Goal: Transaction & Acquisition: Purchase product/service

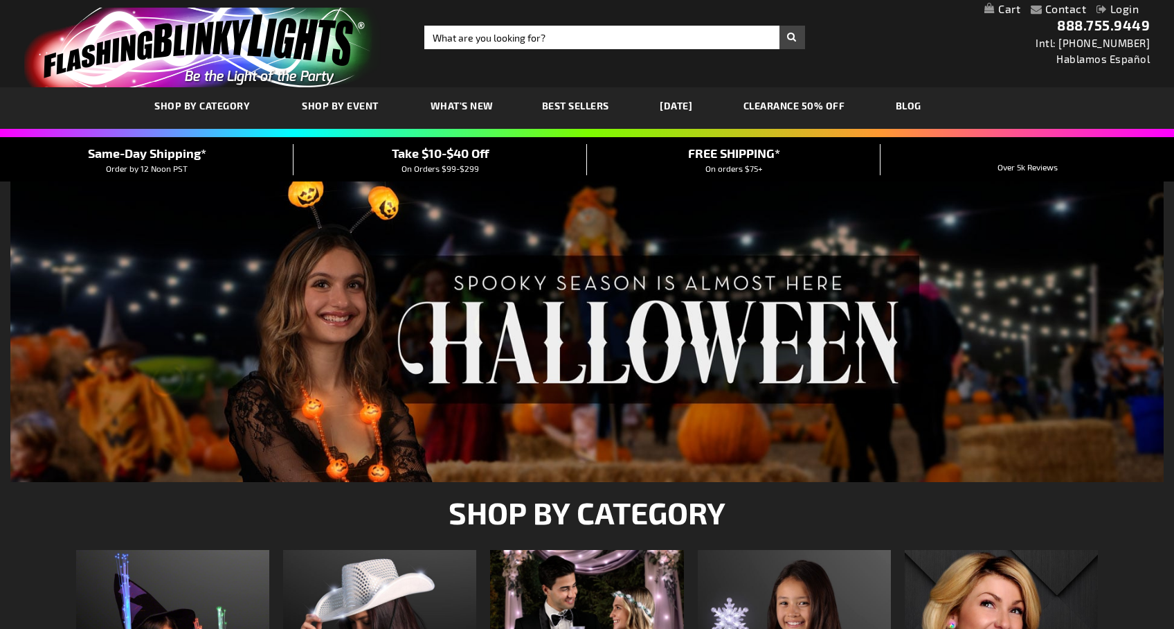
click at [1124, 8] on link "Login" at bounding box center [1118, 8] width 42 height 13
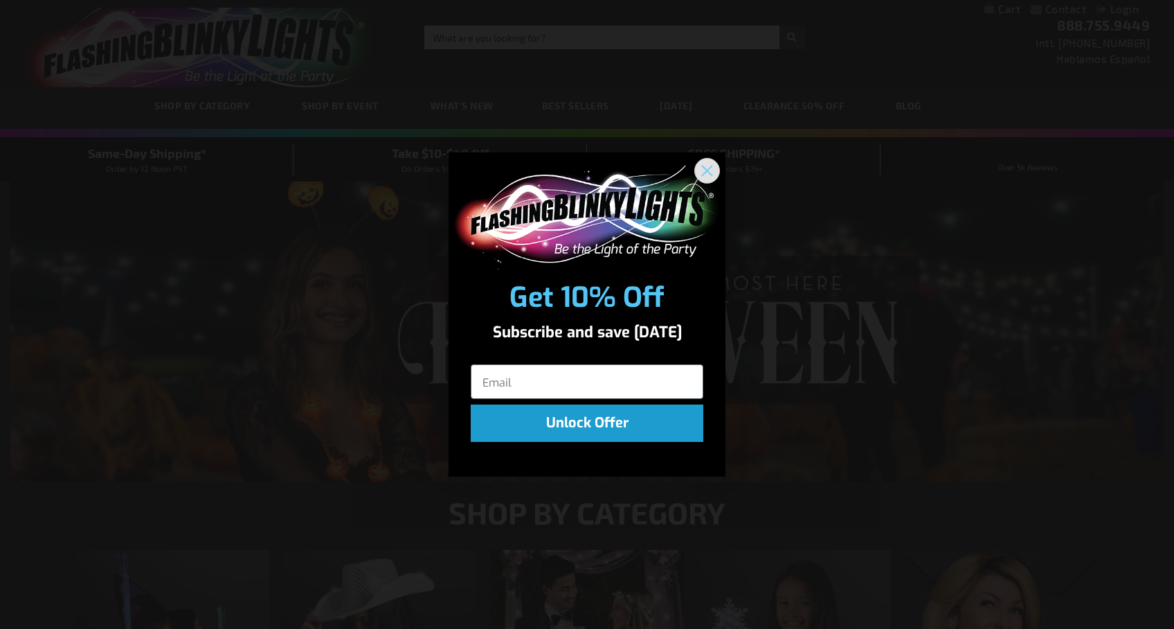
click at [708, 163] on circle "Close dialog" at bounding box center [707, 170] width 23 height 23
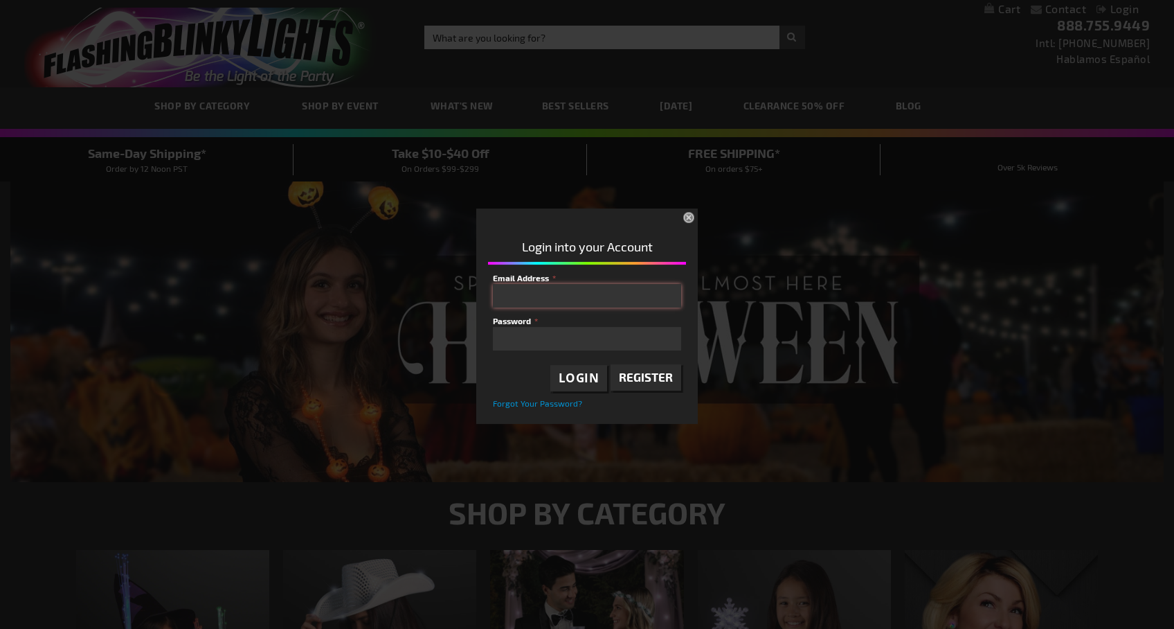
click at [603, 300] on input "Email Address" at bounding box center [587, 296] width 188 height 24
type input "carriefeibel@gmail.com"
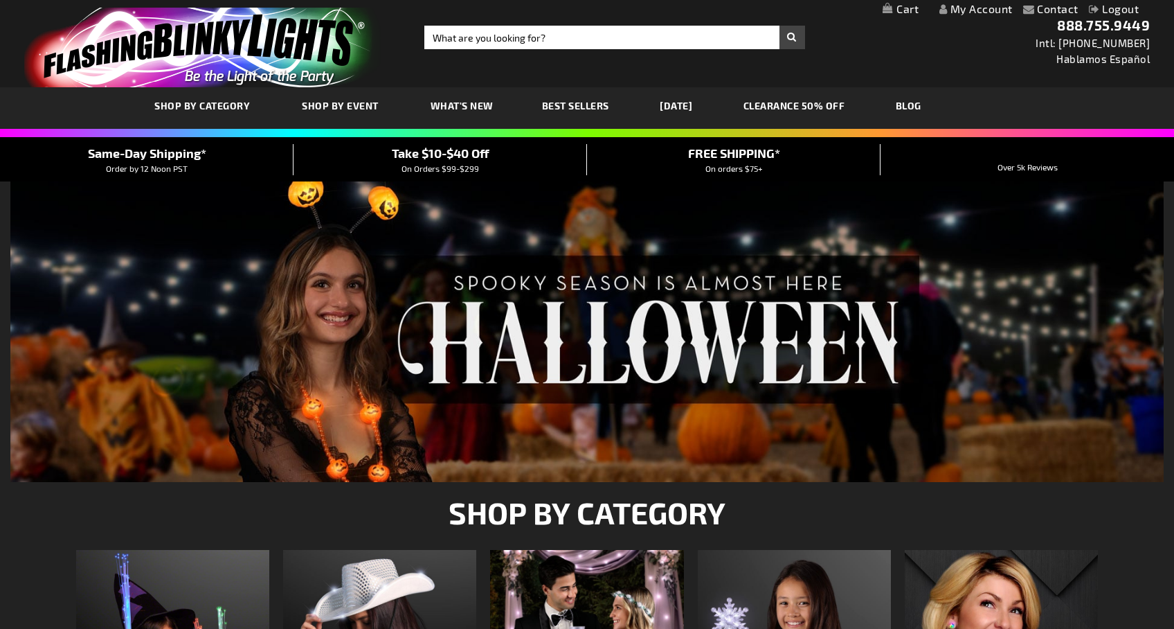
click at [895, 8] on link "My Cart" at bounding box center [901, 9] width 36 height 13
click at [929, 10] on link "My Account" at bounding box center [906, 8] width 73 height 13
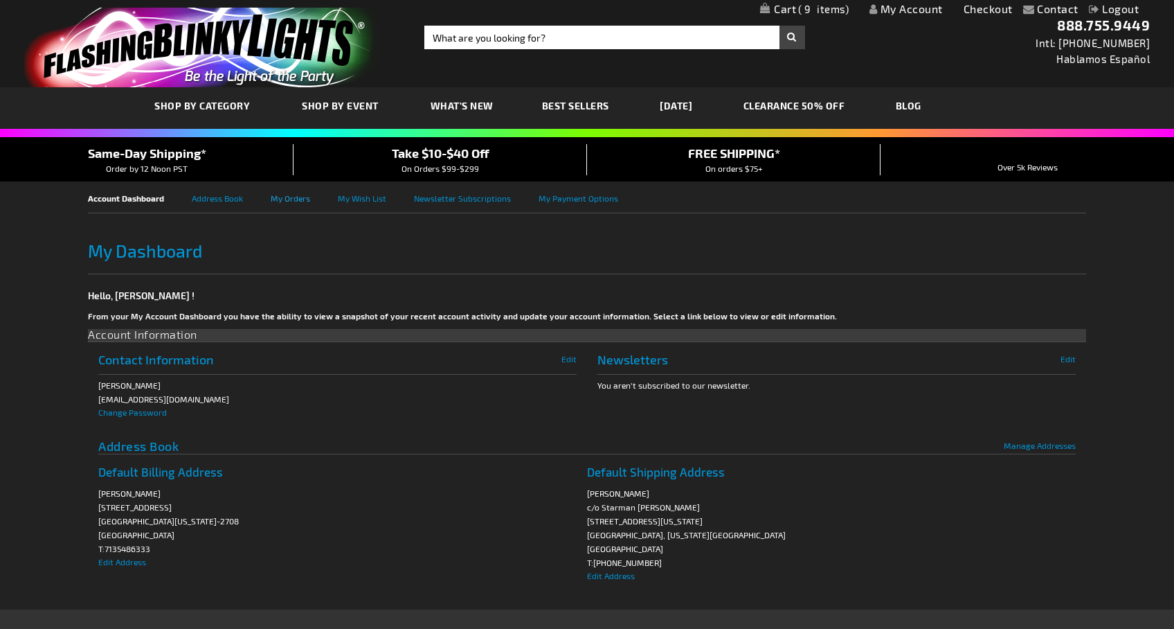
click at [307, 197] on link "My Orders" at bounding box center [304, 196] width 67 height 31
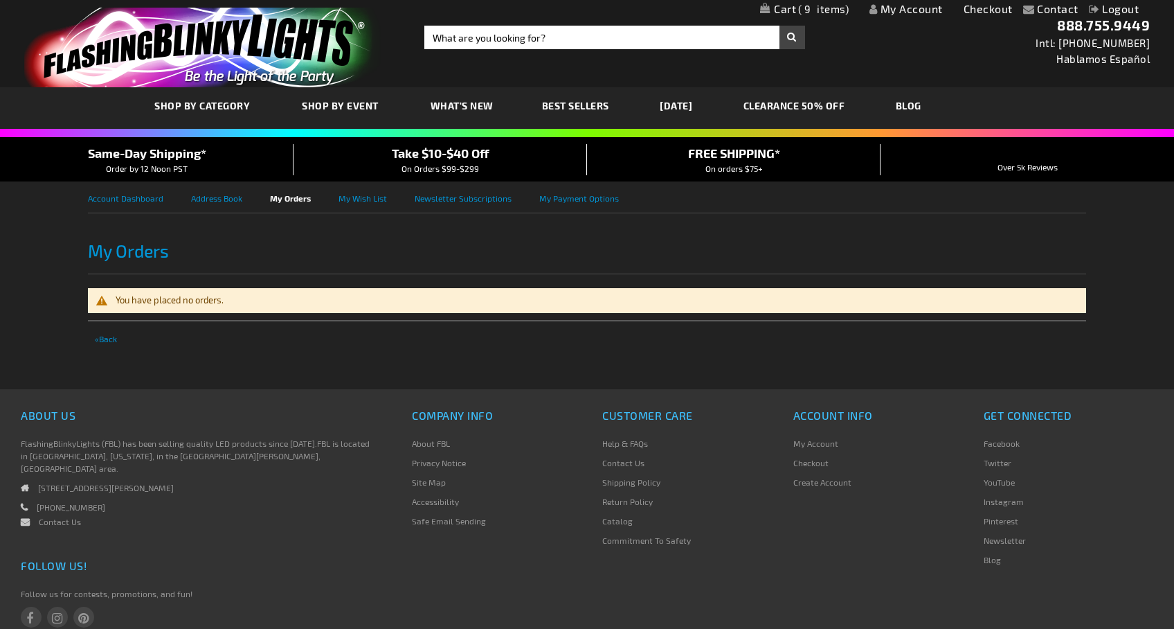
click at [825, 6] on span "9" at bounding box center [823, 9] width 51 height 12
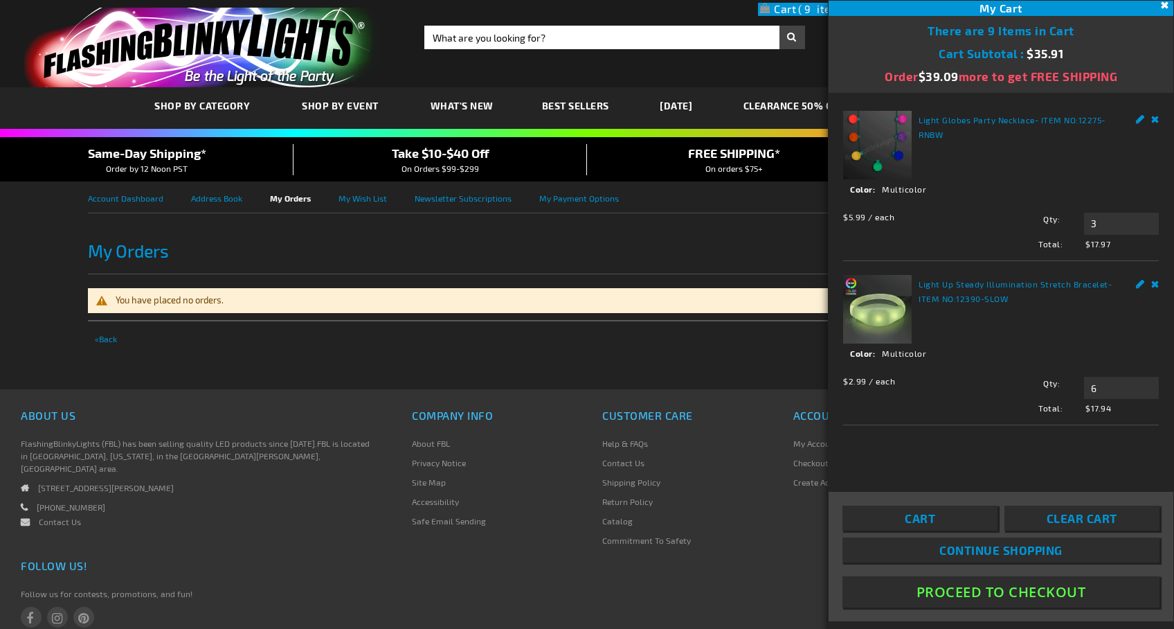
click at [1016, 593] on button "Proceed To Checkout" at bounding box center [1001, 591] width 317 height 31
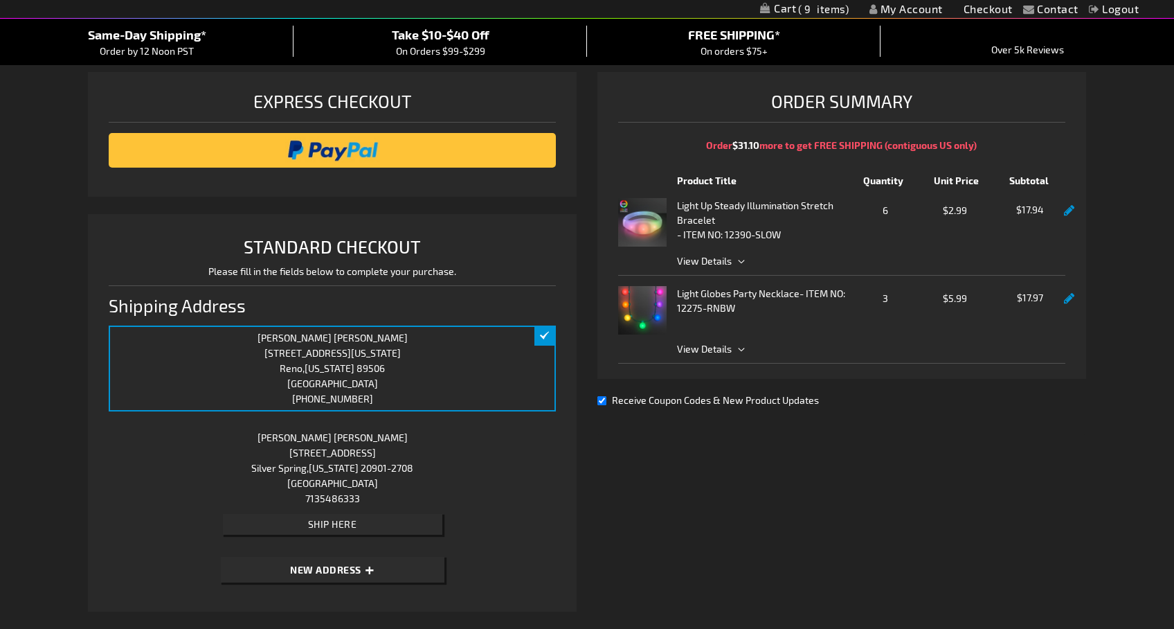
scroll to position [194, 0]
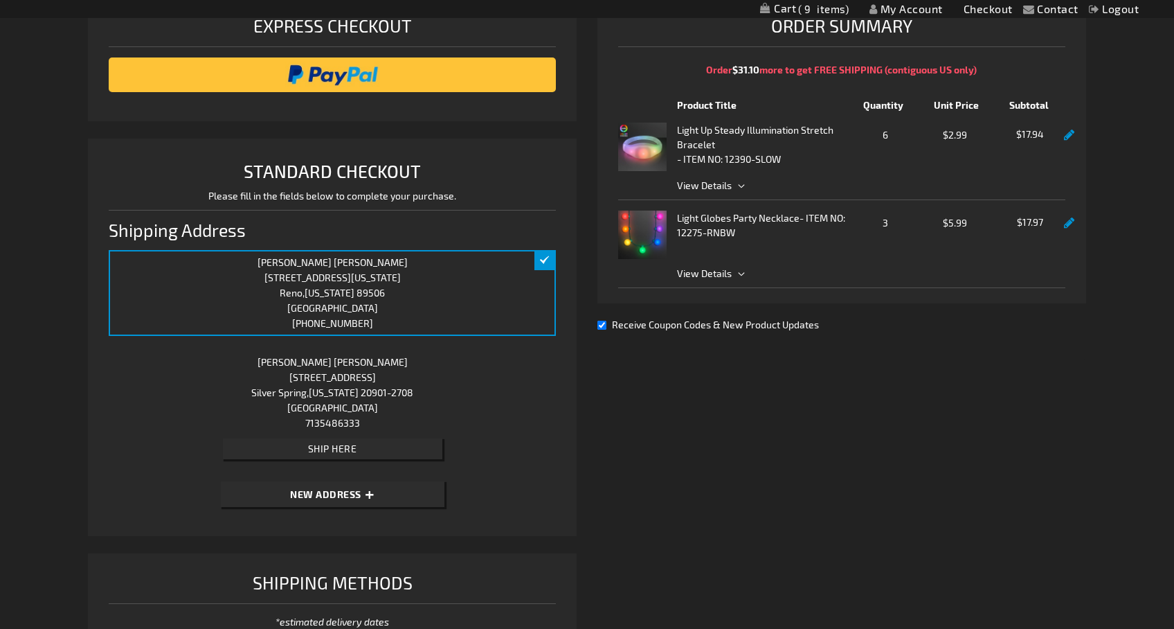
click at [375, 494] on button "New Address" at bounding box center [333, 494] width 224 height 26
select select "US"
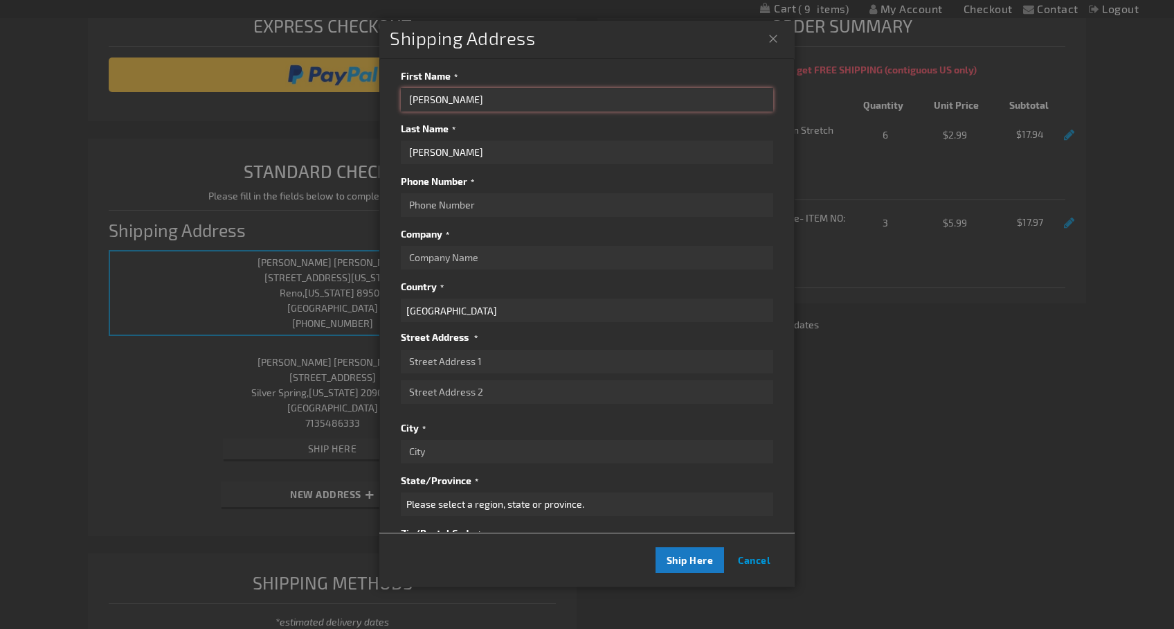
click at [467, 93] on input "Carolyn" at bounding box center [587, 100] width 372 height 24
type input "C"
click at [476, 105] on input "Carrie" at bounding box center [587, 100] width 372 height 24
type input "Carrie F."
drag, startPoint x: 478, startPoint y: 156, endPoint x: 388, endPoint y: 156, distance: 90.7
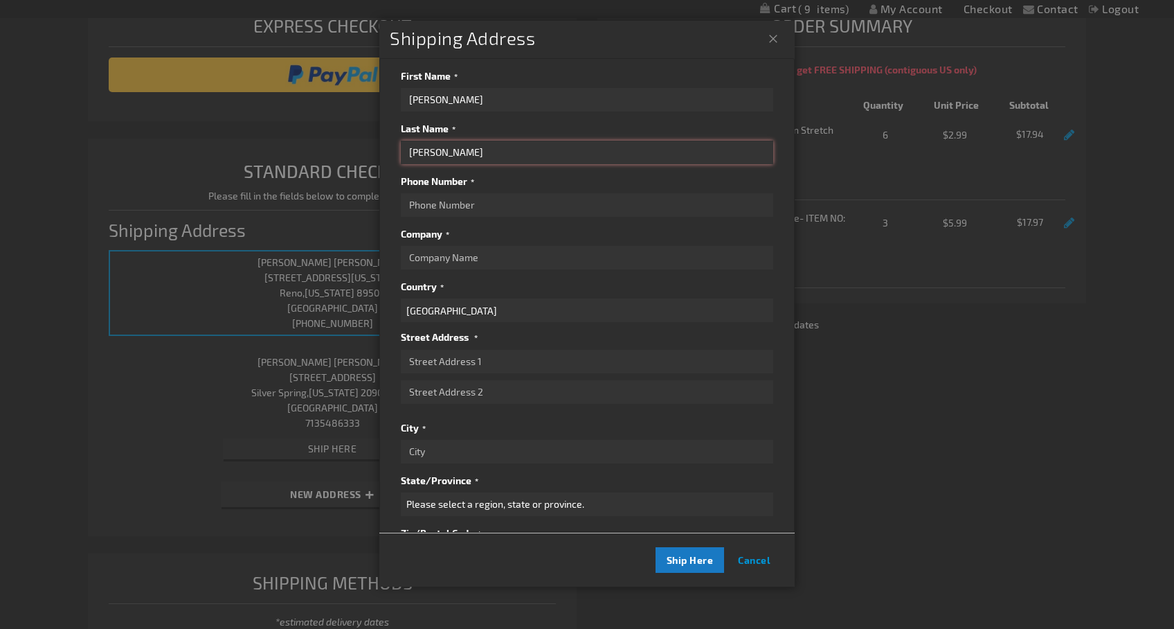
click at [388, 156] on div "First Name Carrie F. Last Name Feibel Phone Number Company Country Aruba Austra…" at bounding box center [586, 295] width 415 height 474
type input "c/o Kiti Phillips"
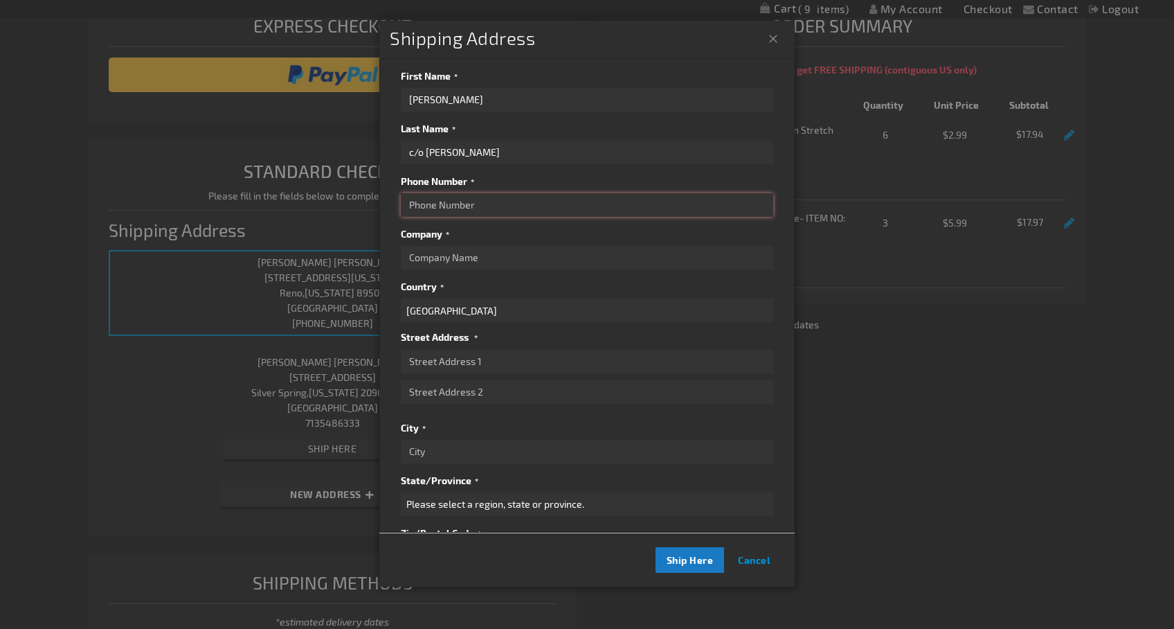
click at [428, 206] on input "Phone Number" at bounding box center [587, 205] width 372 height 24
type input "(404) 285-2246"
click at [494, 264] on input "Company" at bounding box center [587, 258] width 372 height 24
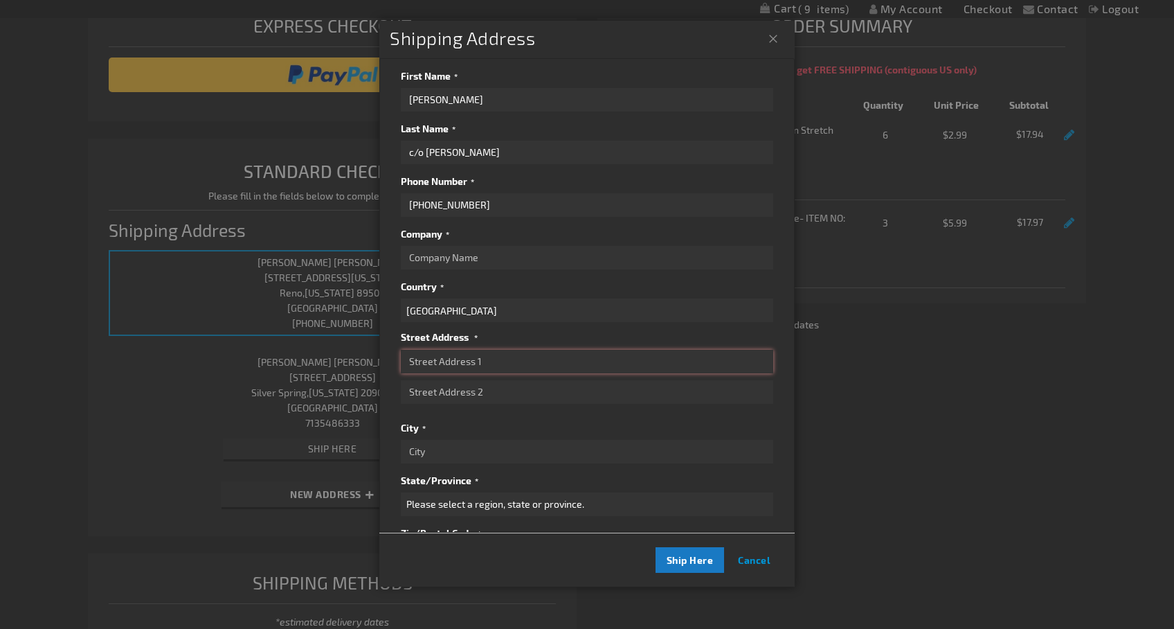
click at [474, 363] on input "Street Address: Line 1" at bounding box center [587, 362] width 372 height 24
type input "308 W. 263rd St."
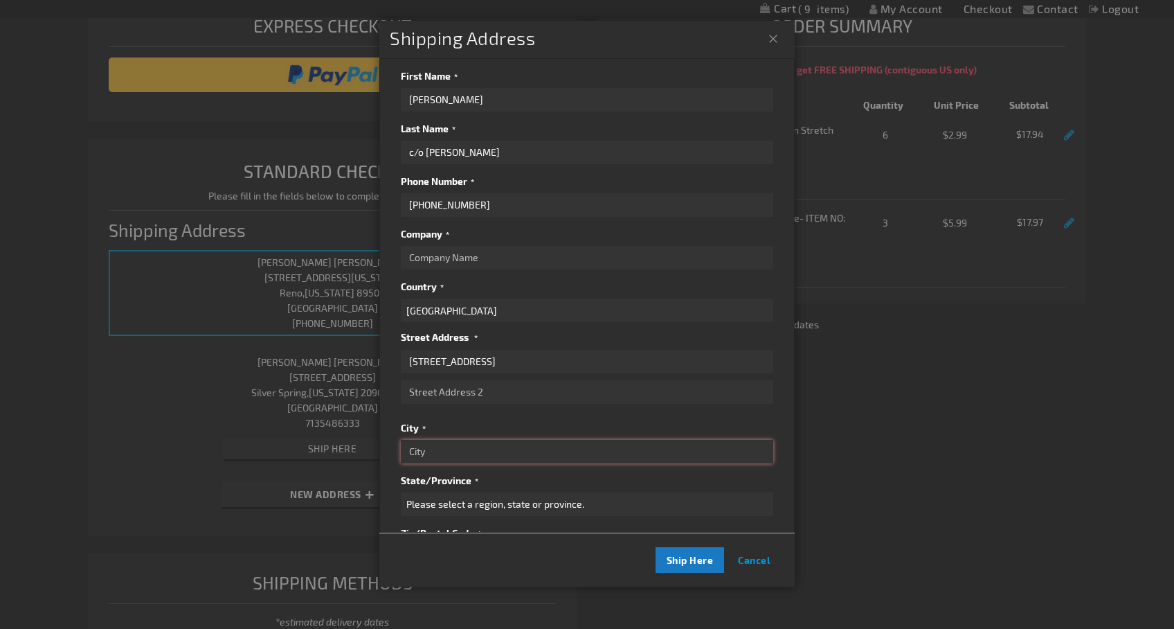
type input "R"
type input "Bronx"
select select "43"
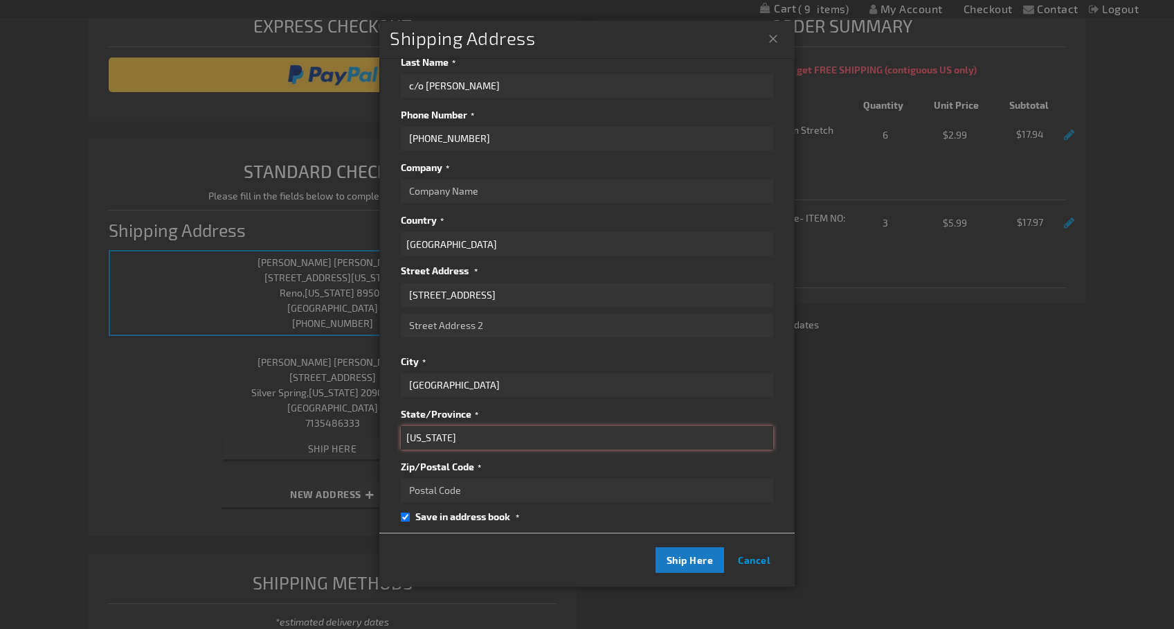
scroll to position [89, 0]
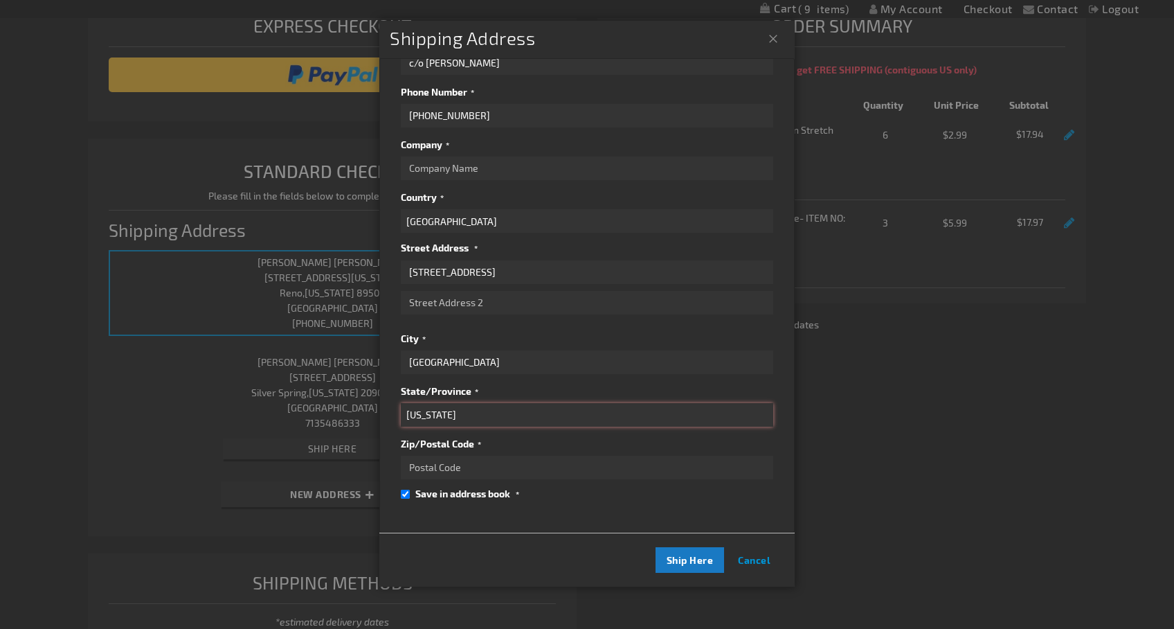
click at [467, 421] on select "Please select a region, state or province. Alabama Alaska Arizona Arkansas Cali…" at bounding box center [587, 415] width 372 height 24
click at [401, 403] on select "Please select a region, state or province. Alabama Alaska Arizona Arkansas Cali…" at bounding box center [587, 415] width 372 height 24
click at [453, 459] on input "Zip/Postal Code" at bounding box center [587, 468] width 372 height 24
type input "10471"
click at [406, 492] on input "Save in address book" at bounding box center [405, 493] width 9 height 9
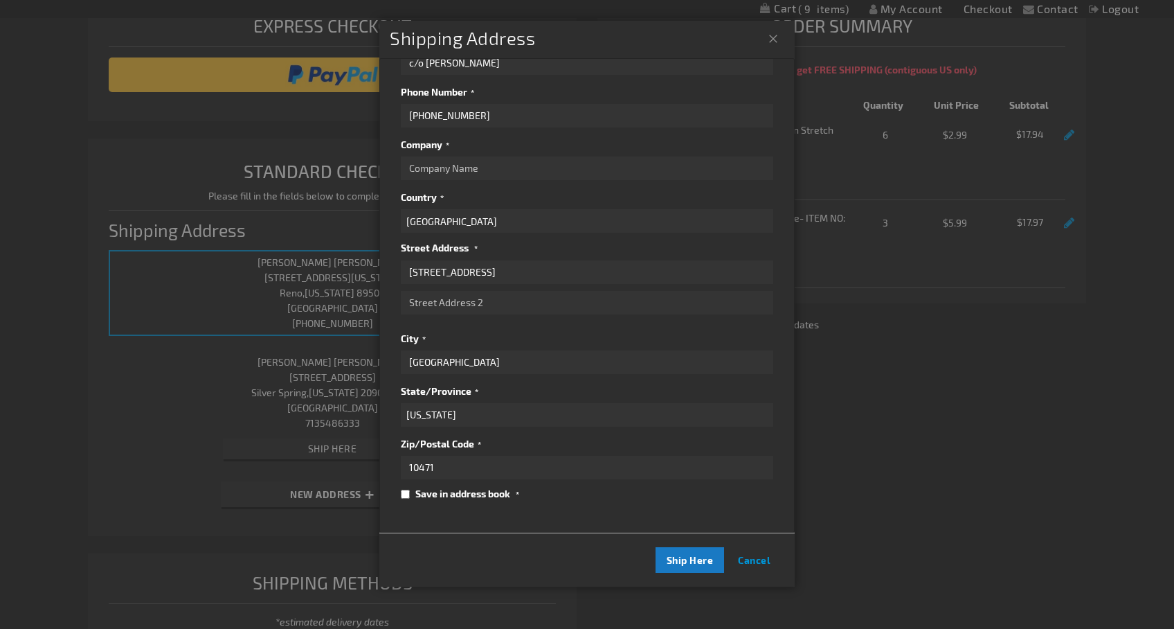
click at [406, 492] on input "Save in address book" at bounding box center [405, 493] width 9 height 9
checkbox input "true"
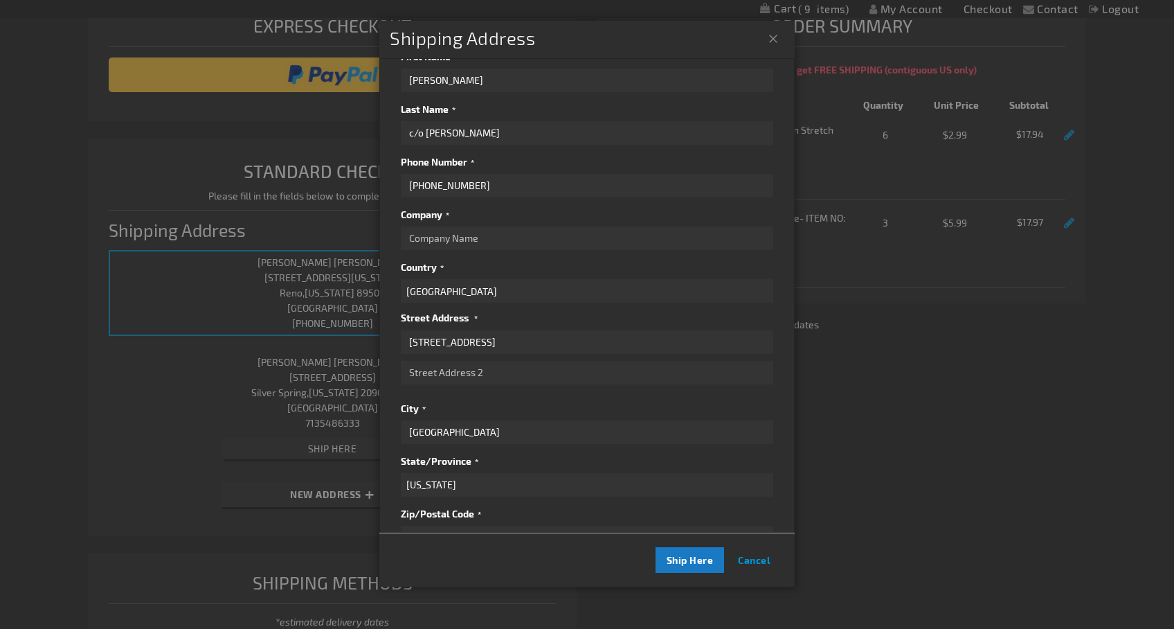
scroll to position [0, 0]
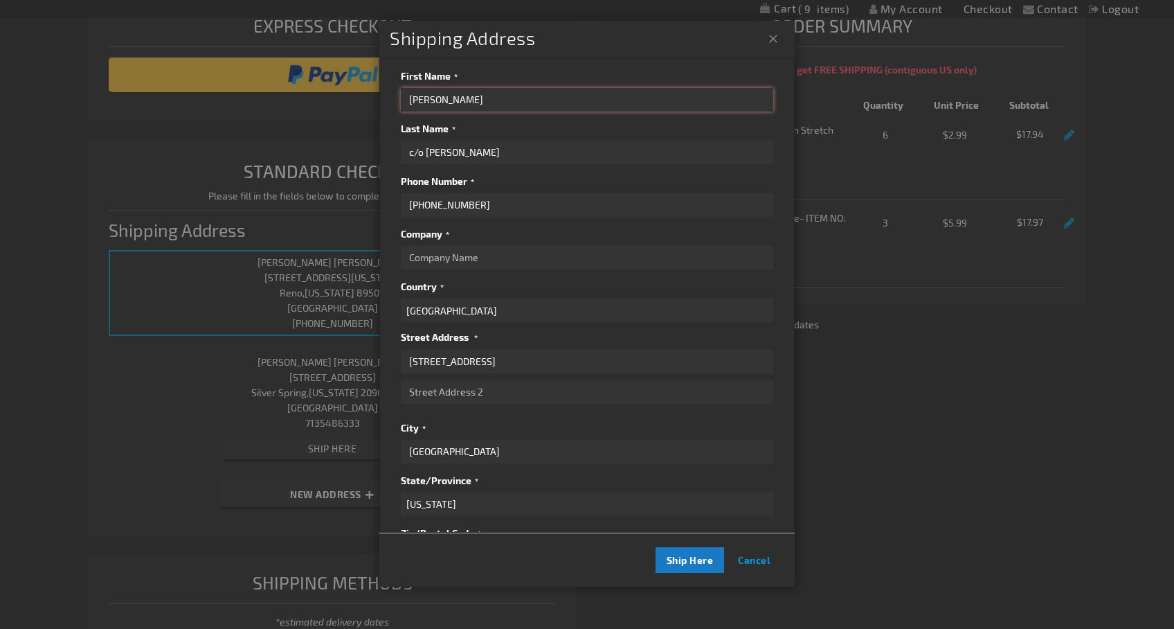
click at [453, 105] on input "Carrie F." at bounding box center [587, 100] width 372 height 24
type input "C"
type input "Muse"
click at [690, 555] on span "Ship Here" at bounding box center [690, 560] width 47 height 12
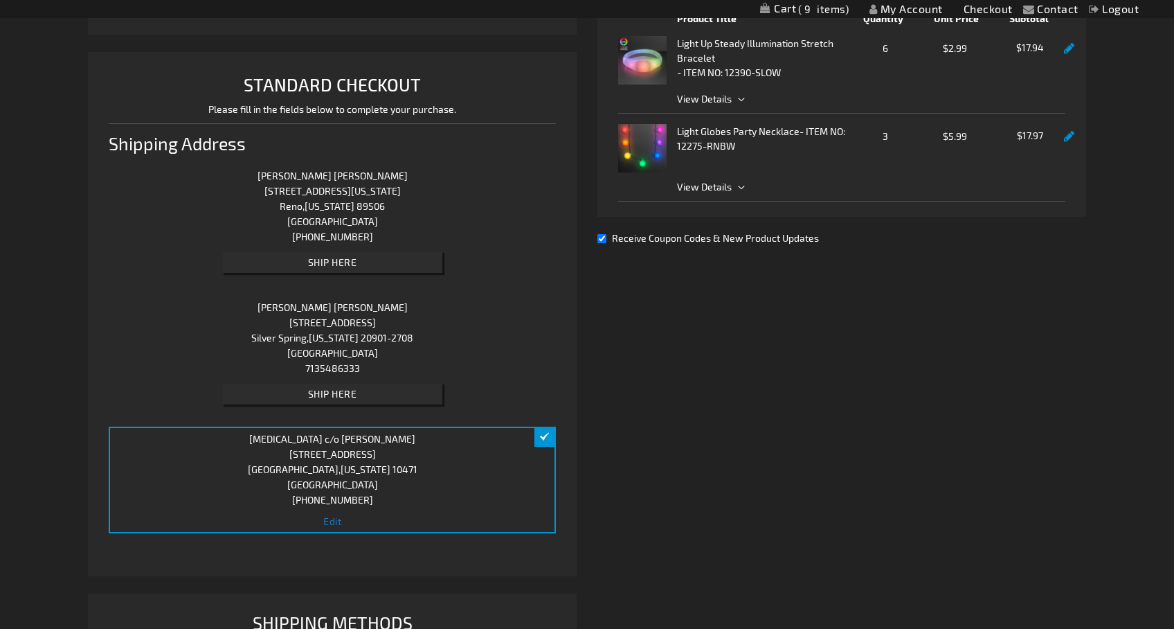
scroll to position [281, 0]
click at [337, 518] on span "Edit" at bounding box center [332, 520] width 18 height 12
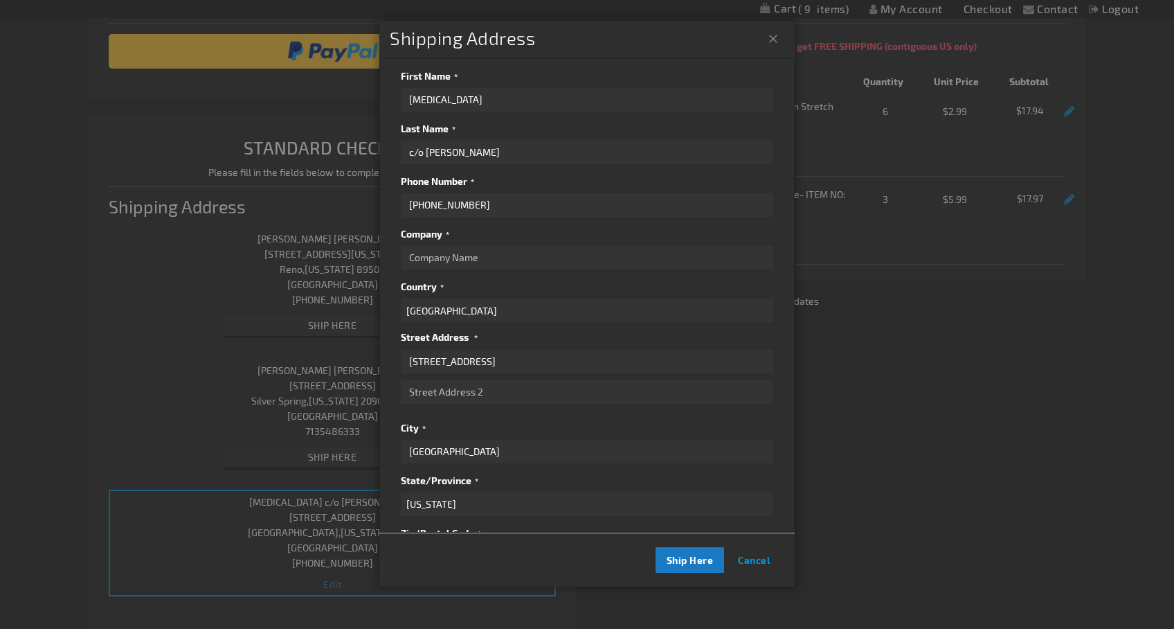
scroll to position [216, 0]
click at [507, 357] on input "308 W. 263rd St." at bounding box center [587, 362] width 372 height 24
click at [678, 559] on span "Ship Here" at bounding box center [690, 560] width 47 height 12
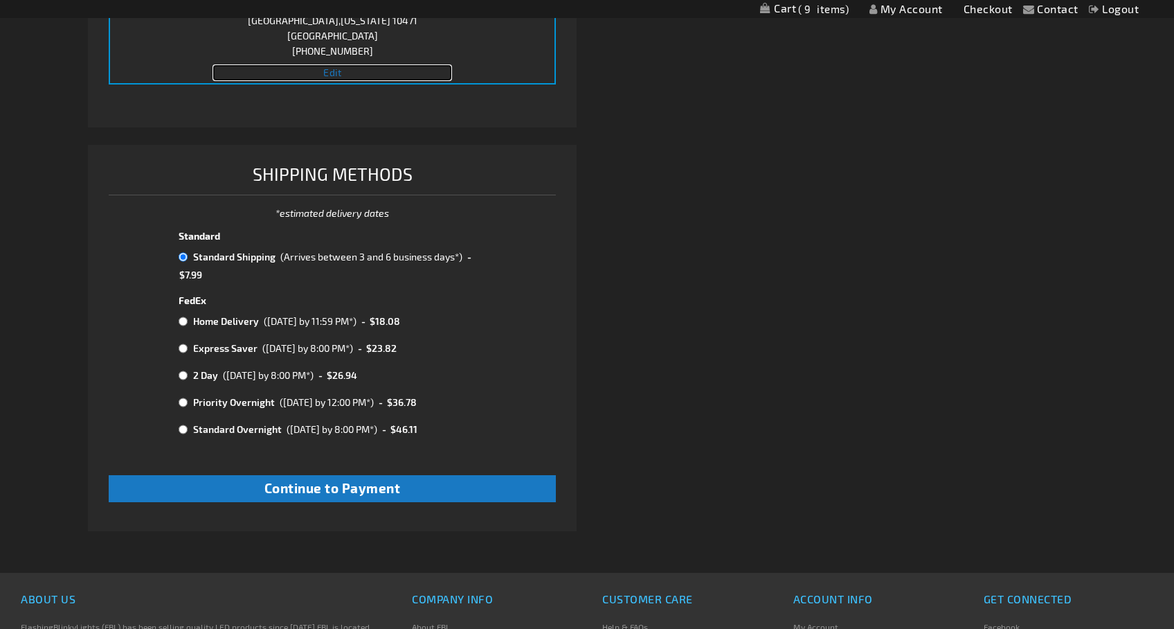
scroll to position [733, 0]
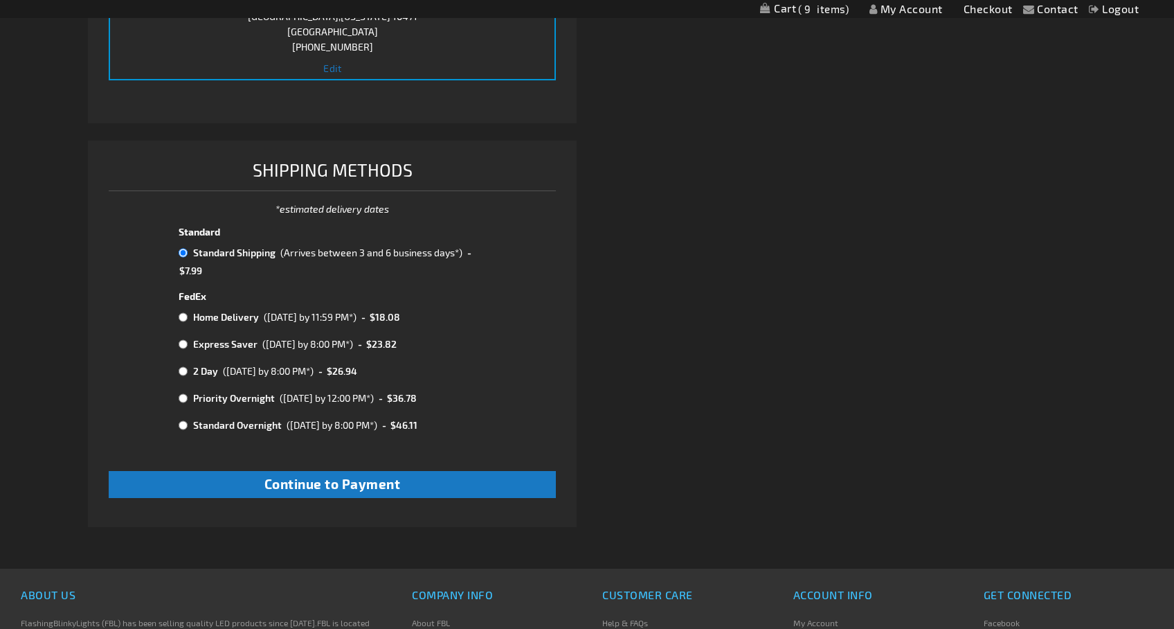
click at [186, 318] on input "radio" at bounding box center [183, 317] width 9 height 11
radio input "true"
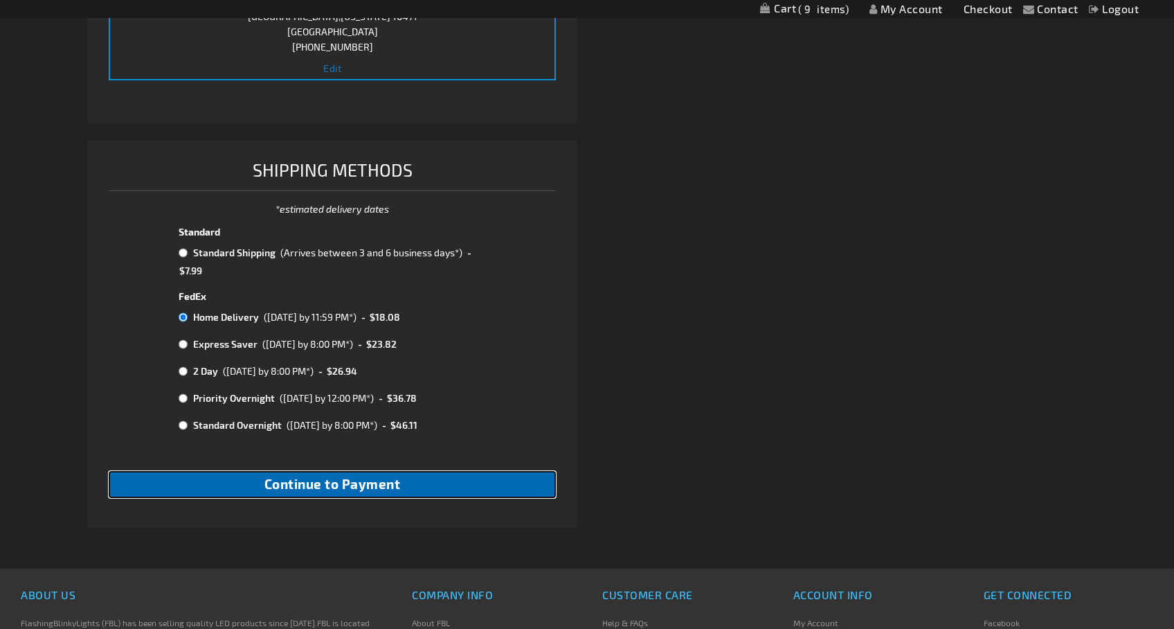
click at [352, 487] on span "Continue to Payment" at bounding box center [332, 484] width 136 height 16
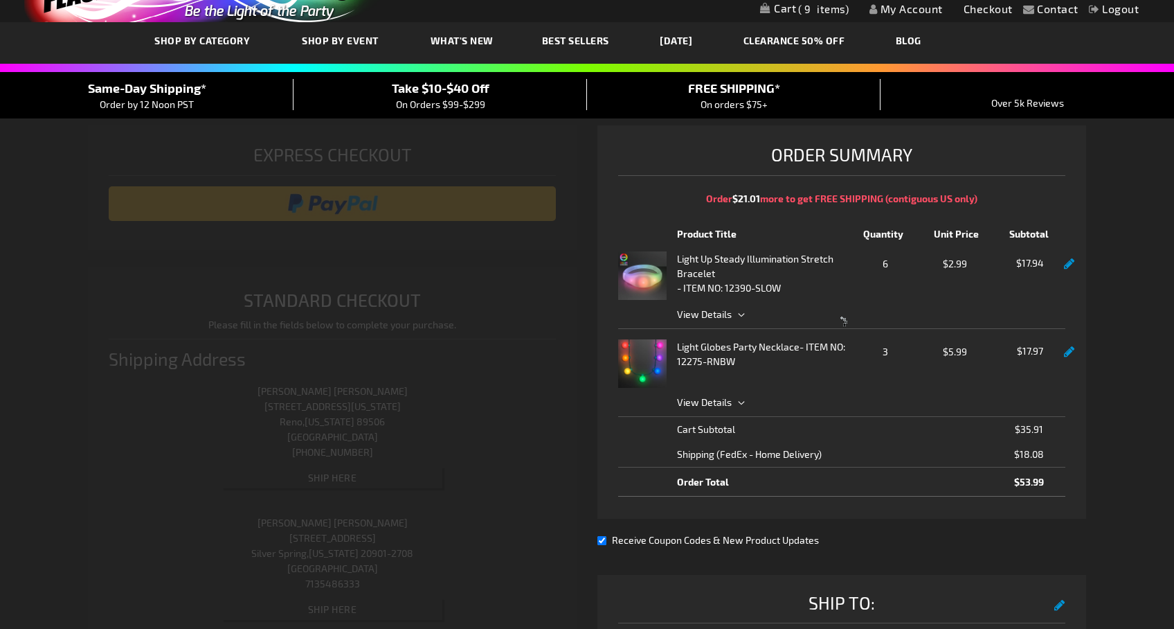
select select "ede49426254616a0d7166cd93bd8b760d6ae1aa0"
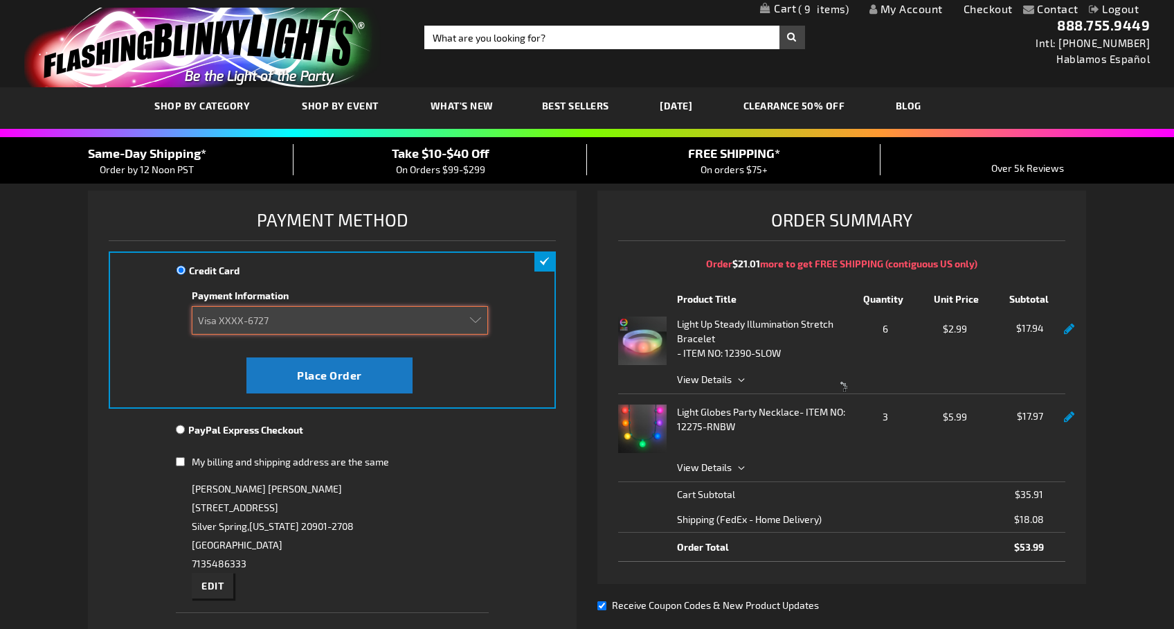
click at [330, 323] on select "Add new card Visa XXXX-6727" at bounding box center [340, 320] width 296 height 28
click at [192, 306] on select "Add new card Visa XXXX-6727" at bounding box center [340, 320] width 296 height 28
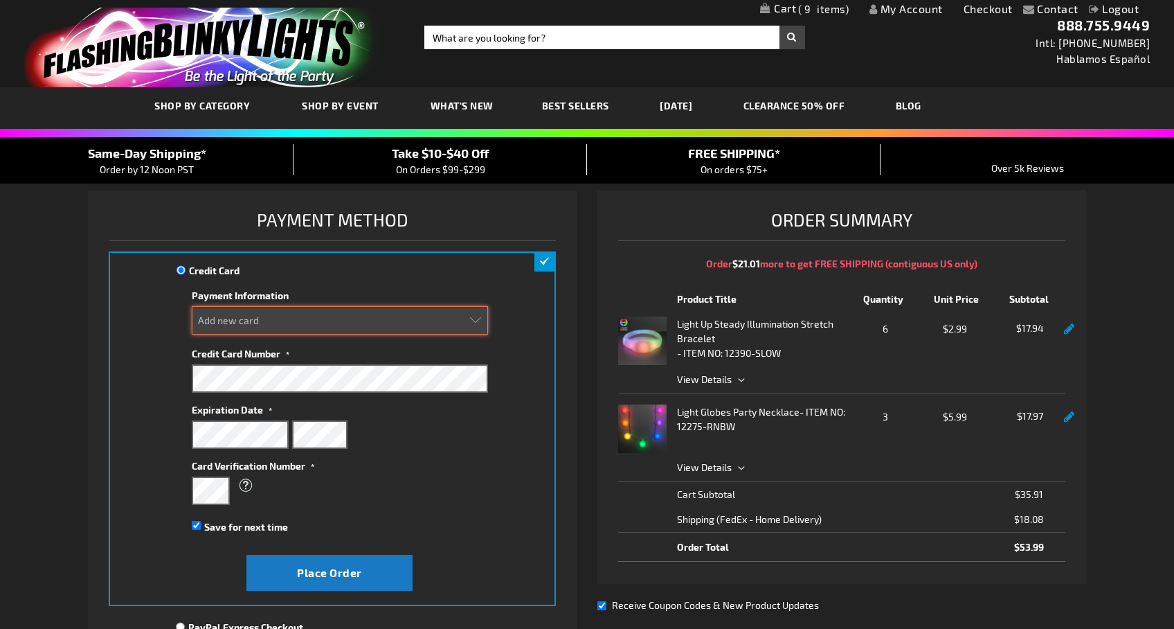
click at [245, 318] on select "Add new card Visa XXXX-6727" at bounding box center [340, 320] width 296 height 28
click at [192, 306] on select "Add new card Visa XXXX-6727" at bounding box center [340, 320] width 296 height 28
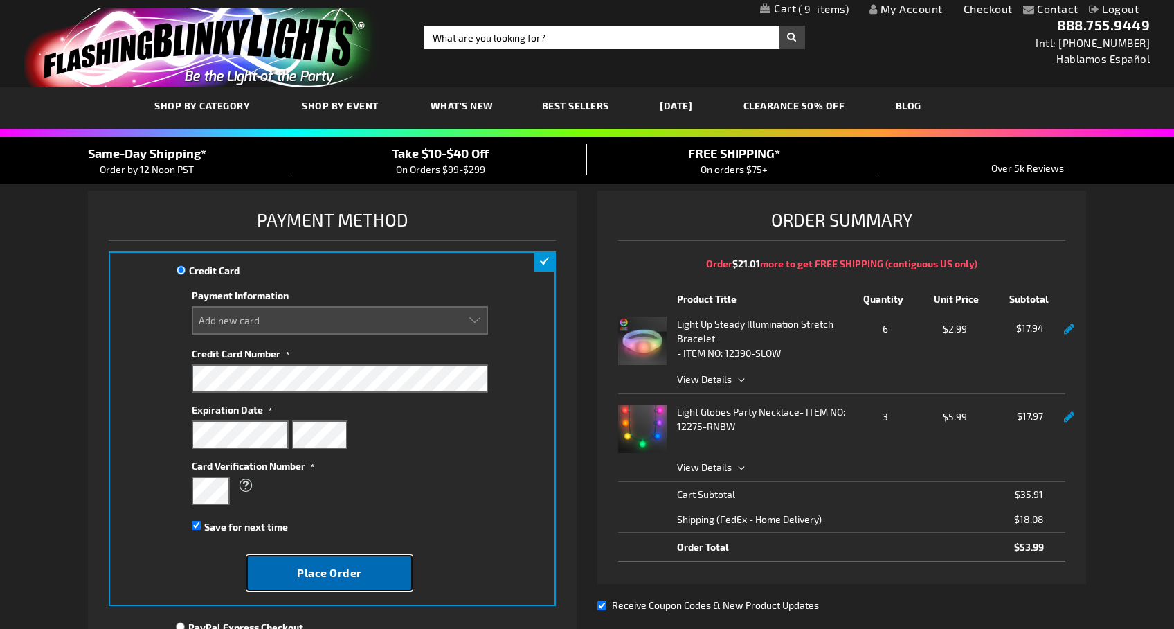
click at [314, 568] on span "Place Order" at bounding box center [329, 572] width 65 height 13
select select
